Goal: Information Seeking & Learning: Learn about a topic

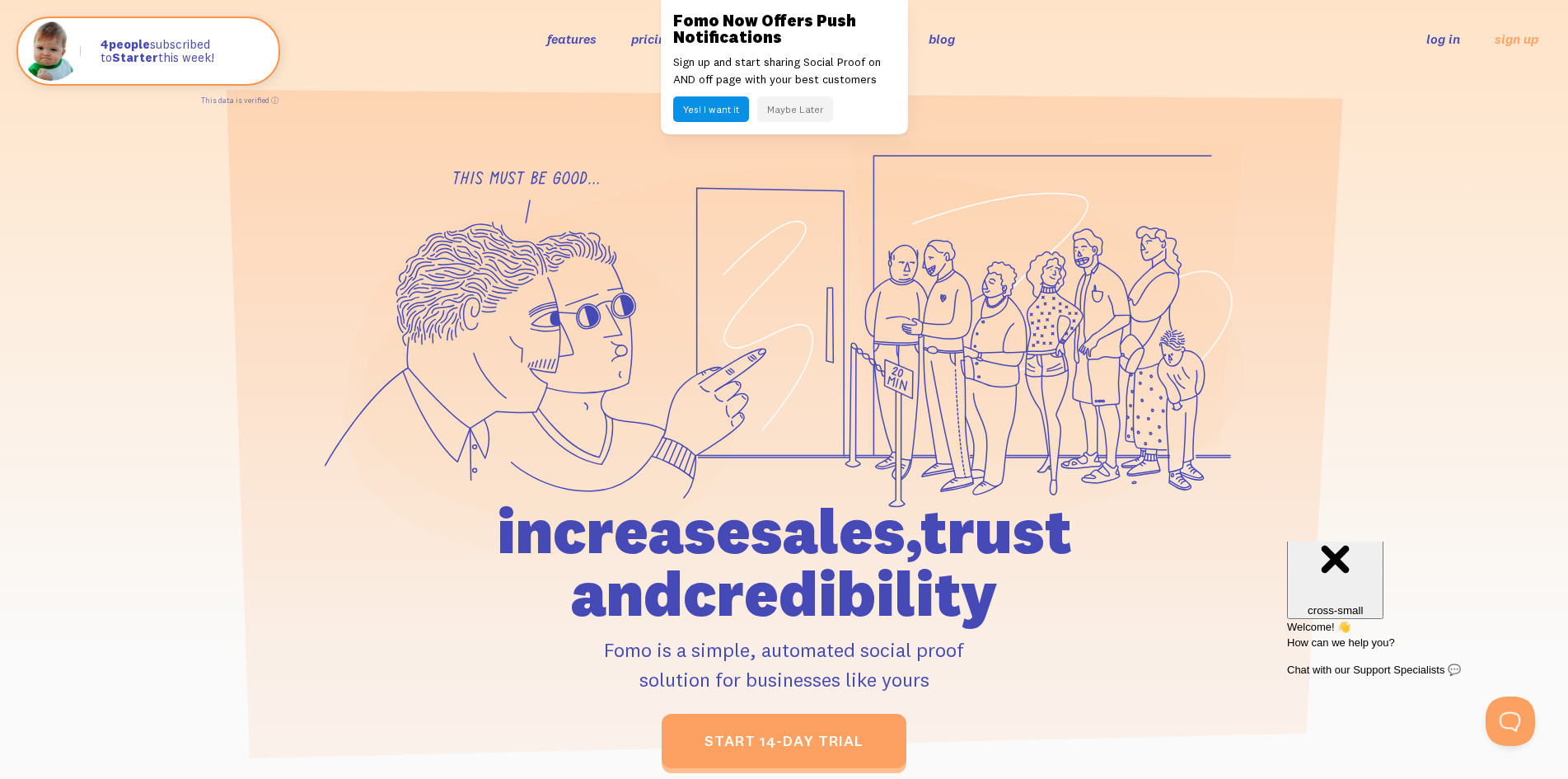
scroll to position [34, 0]
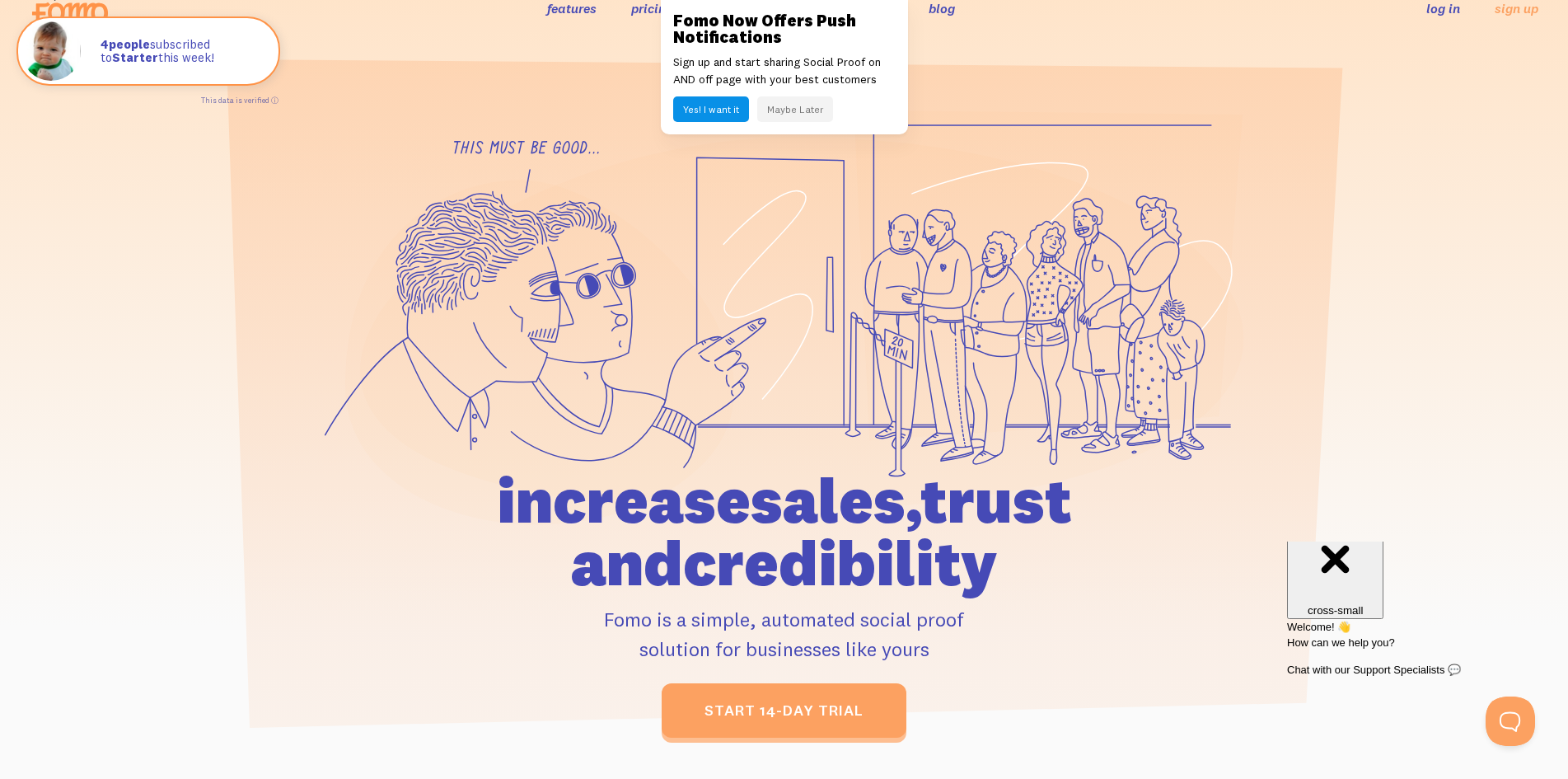
click at [851, 4] on div "Fomo Now Offers Push Notifications Sign up and start sharing Social Proof on AN…" at bounding box center [784, 67] width 248 height 135
click at [185, 183] on link at bounding box center [784, 389] width 1568 height 779
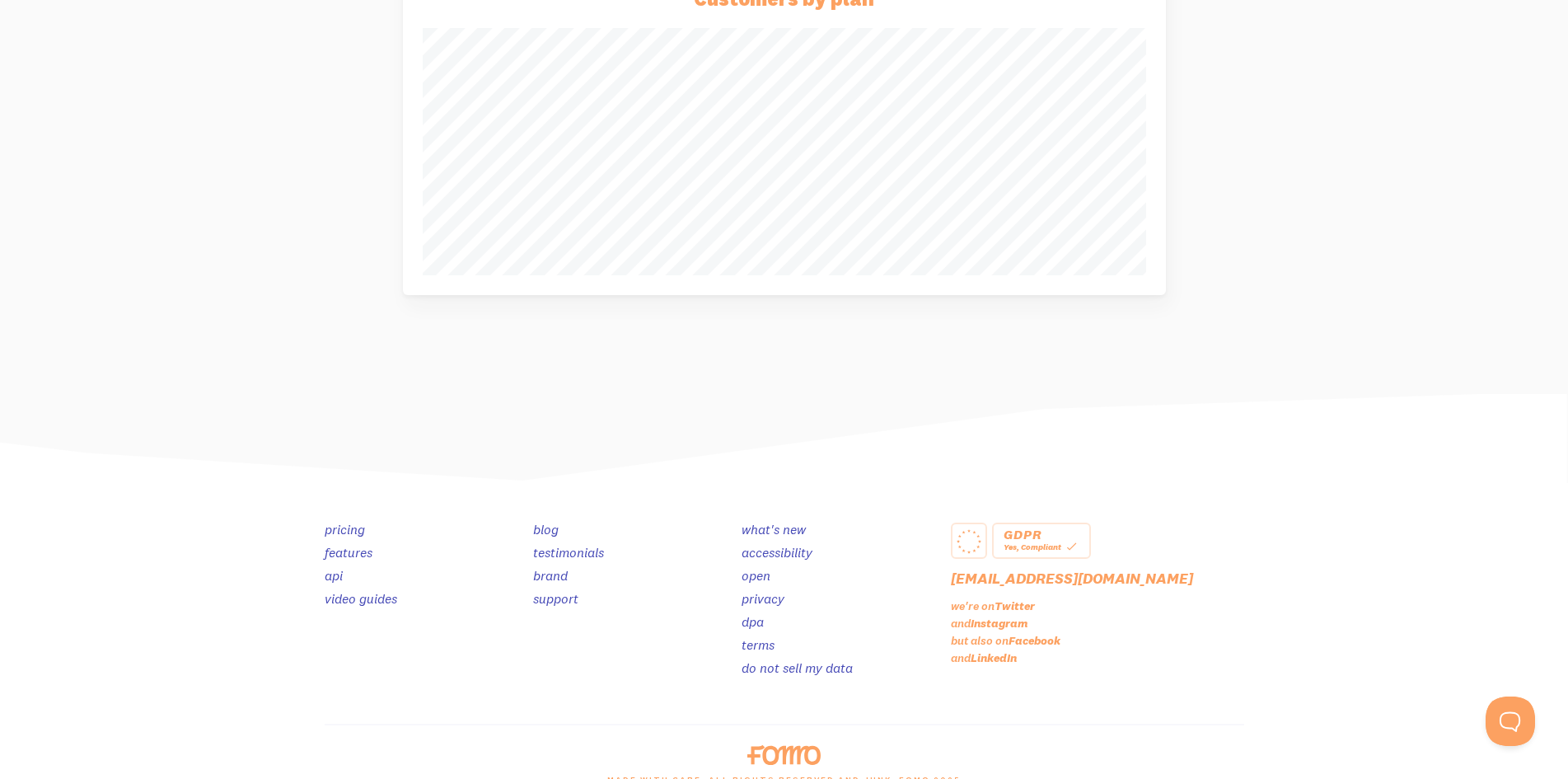
scroll to position [706, 0]
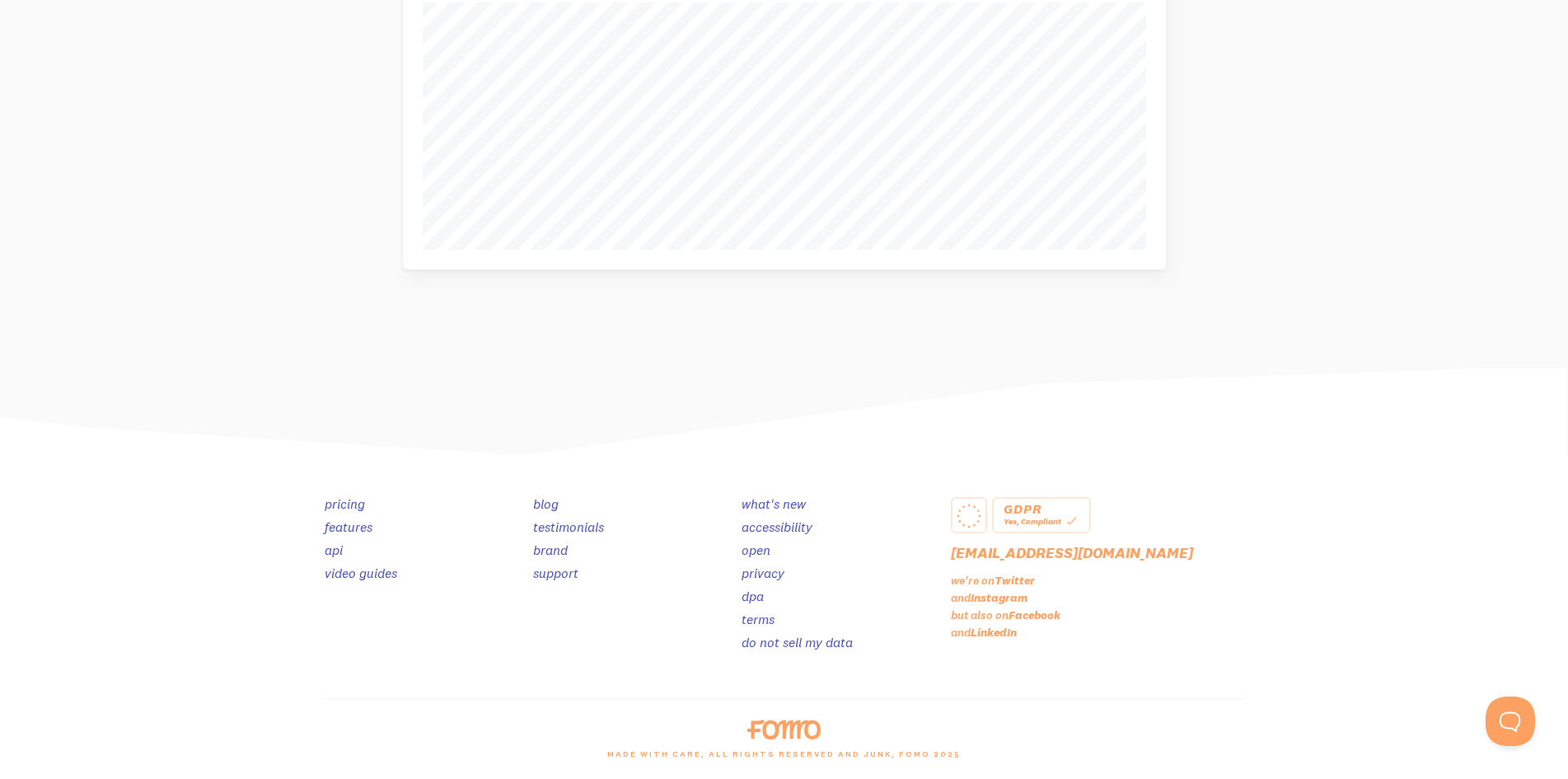
click at [1023, 507] on div "GDPR" at bounding box center [1042, 509] width 76 height 9
